Goal: Information Seeking & Learning: Learn about a topic

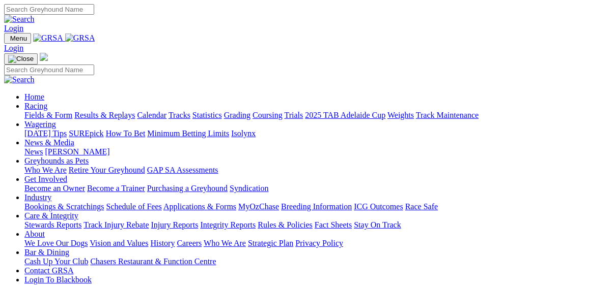
click at [31, 111] on link "Fields & Form" at bounding box center [48, 115] width 48 height 9
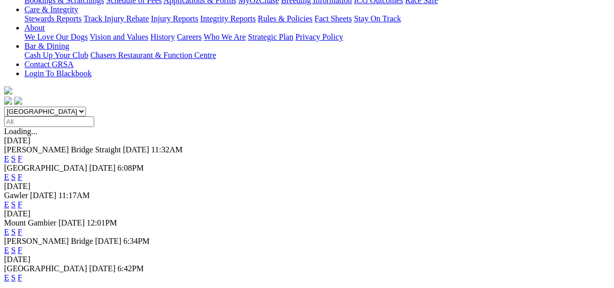
scroll to position [244, 0]
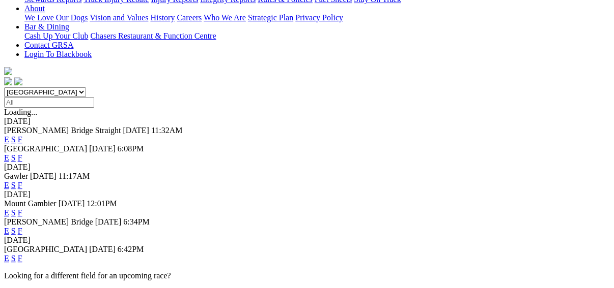
click at [22, 254] on link "F" at bounding box center [20, 258] width 5 height 9
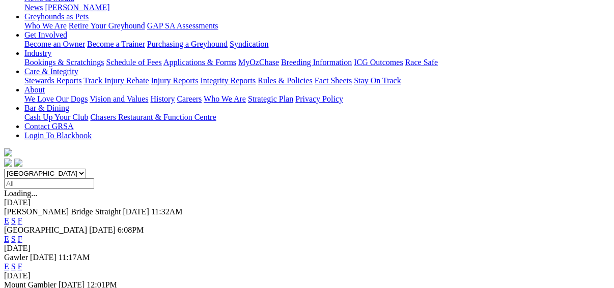
scroll to position [326, 0]
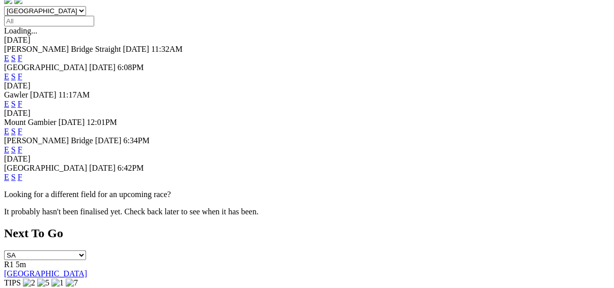
click at [9, 173] on link "E" at bounding box center [6, 177] width 5 height 9
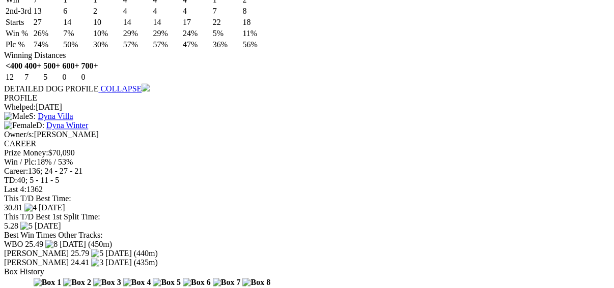
scroll to position [936, 0]
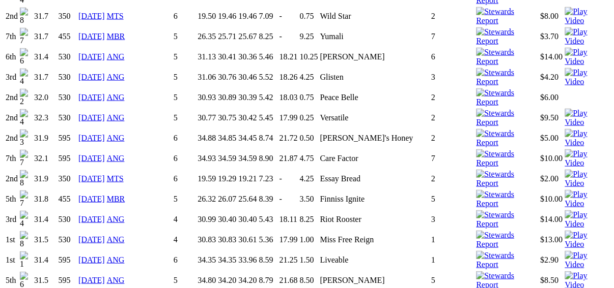
scroll to position [1343, 0]
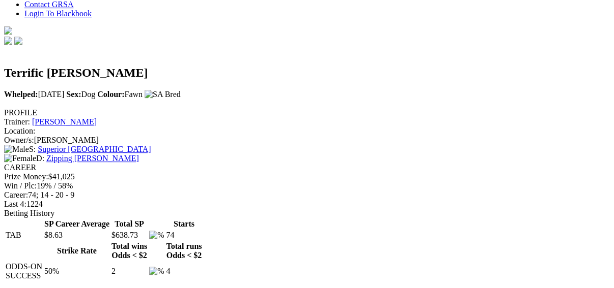
scroll to position [326, 0]
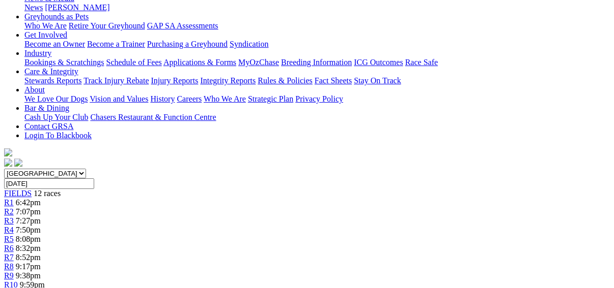
scroll to position [41, 0]
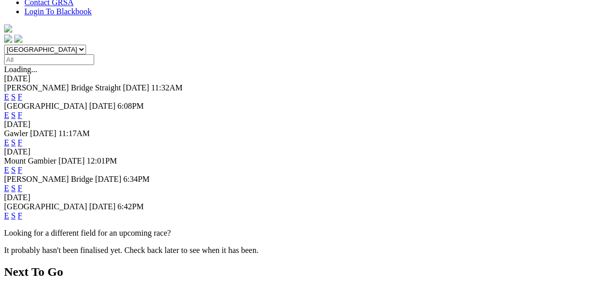
scroll to position [326, 0]
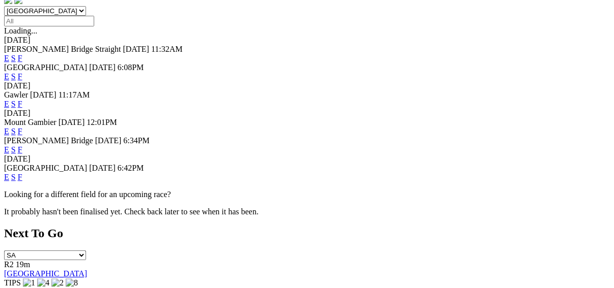
click at [22, 173] on link "F" at bounding box center [20, 177] width 5 height 9
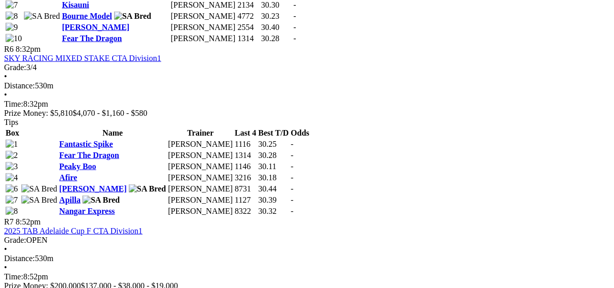
scroll to position [1425, 0]
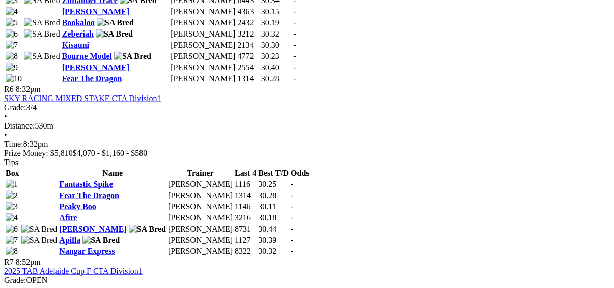
scroll to position [1384, 0]
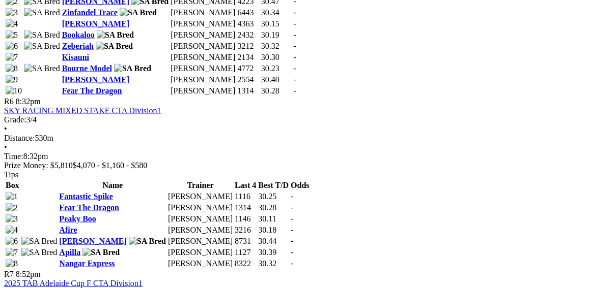
scroll to position [1384, 0]
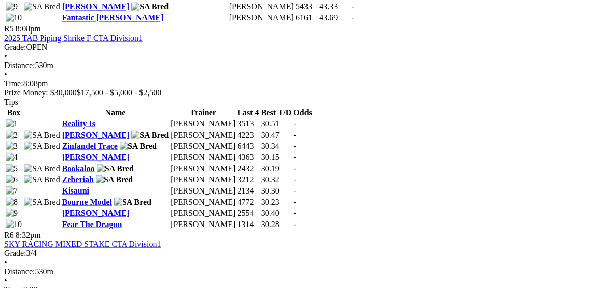
scroll to position [1343, 0]
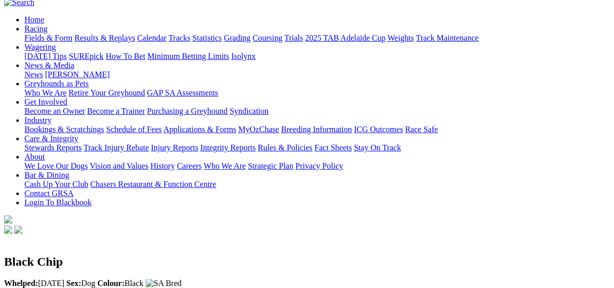
scroll to position [122, 0]
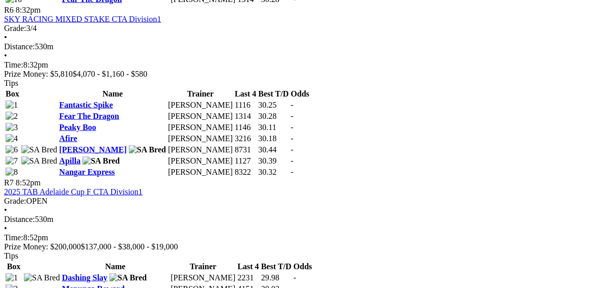
scroll to position [1384, 0]
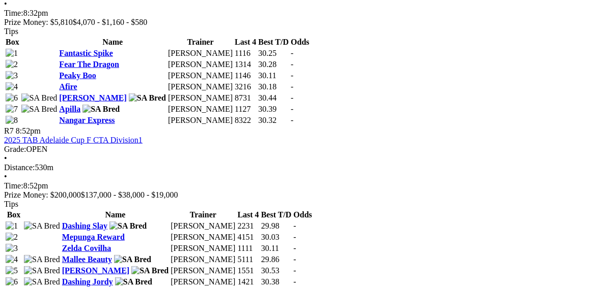
scroll to position [1384, 0]
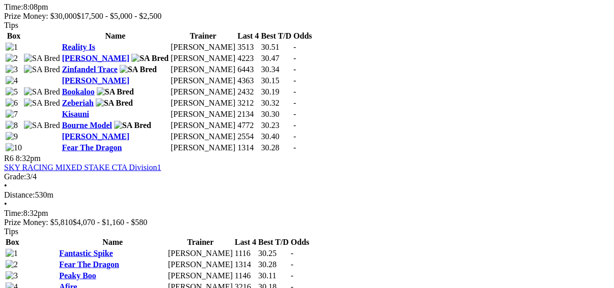
scroll to position [1343, 0]
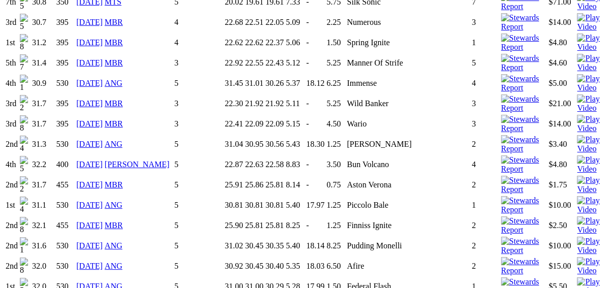
scroll to position [2401, 0]
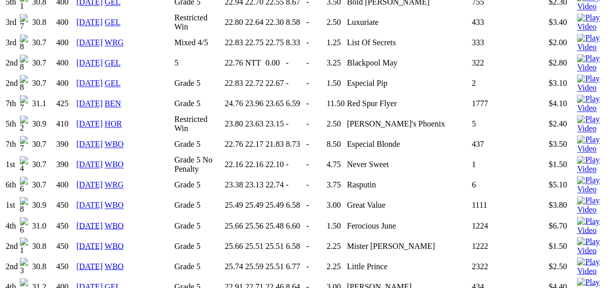
scroll to position [733, 0]
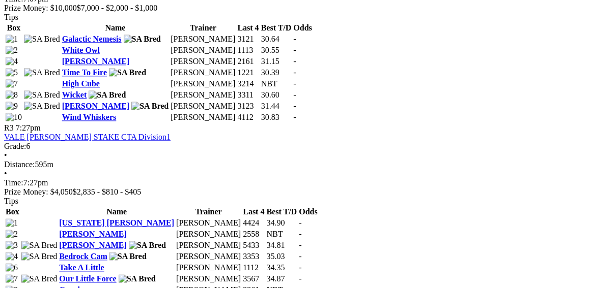
scroll to position [814, 0]
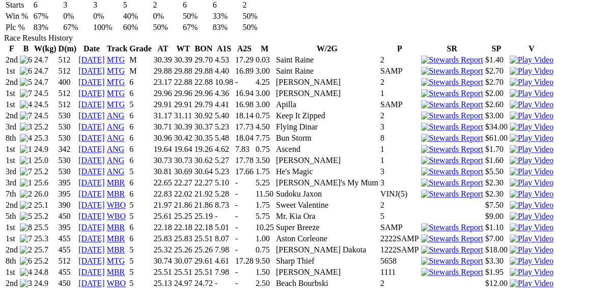
scroll to position [733, 0]
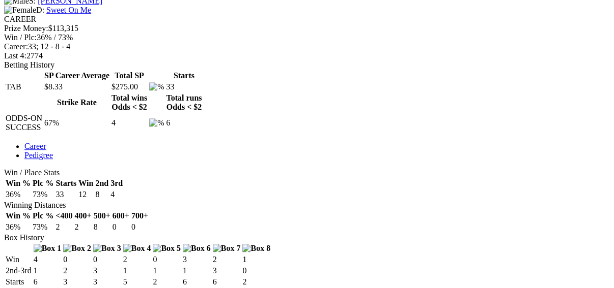
scroll to position [407, 0]
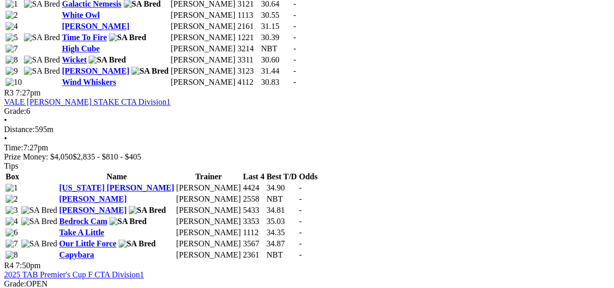
scroll to position [814, 0]
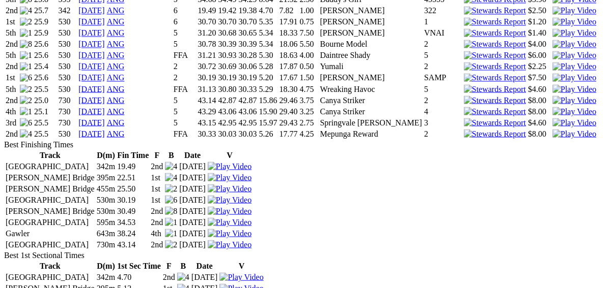
scroll to position [1137, 0]
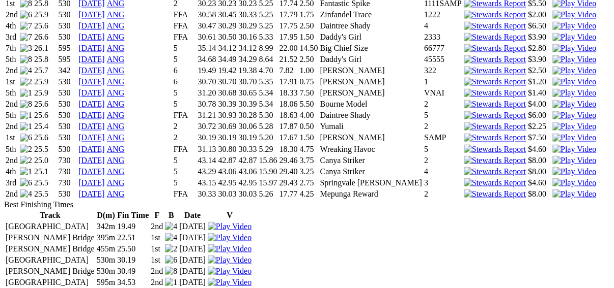
click at [552, 189] on img at bounding box center [574, 193] width 44 height 9
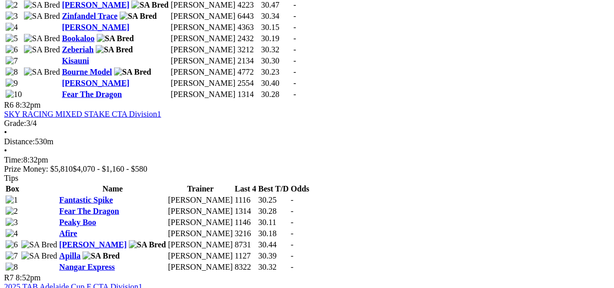
scroll to position [1384, 0]
